Goal: Information Seeking & Learning: Find contact information

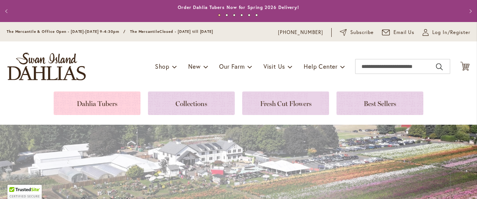
click at [99, 107] on link at bounding box center [97, 102] width 87 height 23
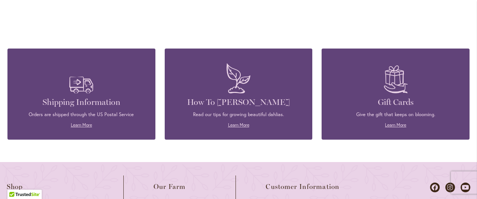
scroll to position [834, 0]
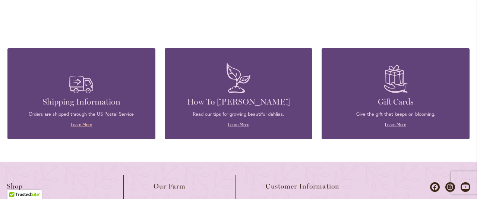
click at [81, 121] on link "Learn More" at bounding box center [81, 124] width 21 height 6
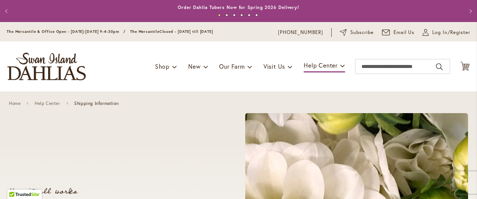
type input "**********"
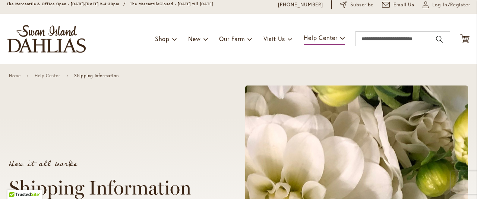
scroll to position [27, 0]
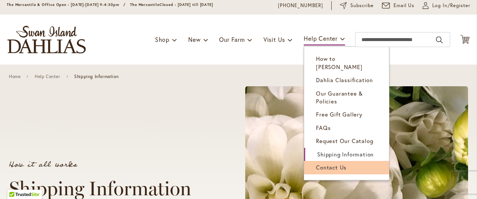
click at [332, 163] on span "Contact Us" at bounding box center [331, 166] width 31 height 7
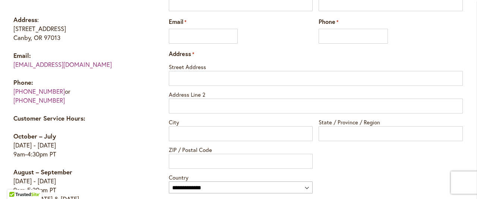
scroll to position [459, 0]
